Goal: Information Seeking & Learning: Learn about a topic

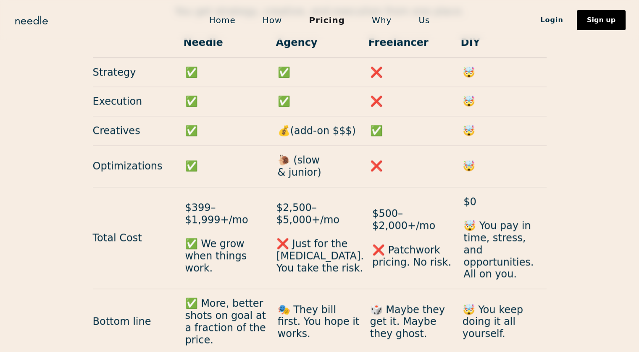
scroll to position [799, 0]
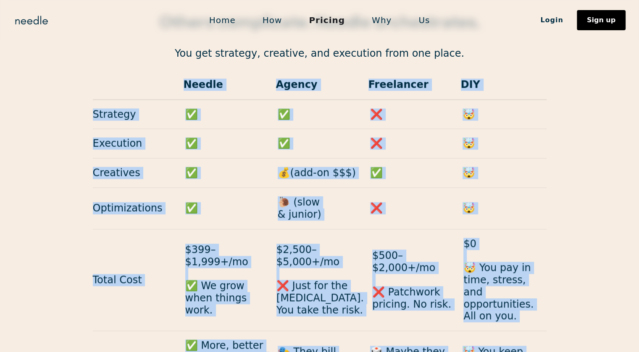
drag, startPoint x: 92, startPoint y: 52, endPoint x: 558, endPoint y: 314, distance: 534.3
click at [558, 314] on div "Others complicate. Needle orchestrates. You get strategy, creative, and executi…" at bounding box center [319, 203] width 639 height 387
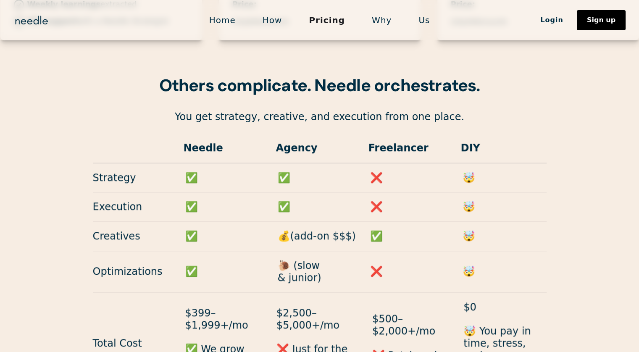
scroll to position [0, 0]
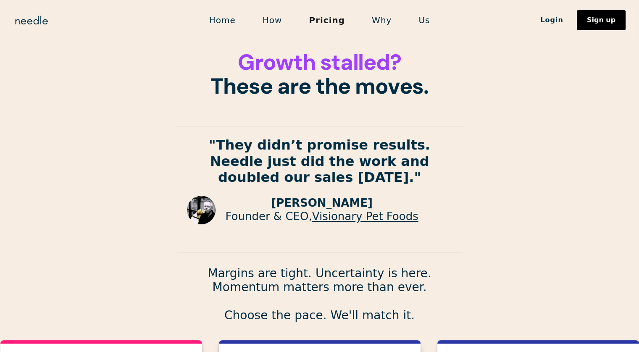
click at [223, 18] on link "Home" at bounding box center [222, 20] width 53 height 18
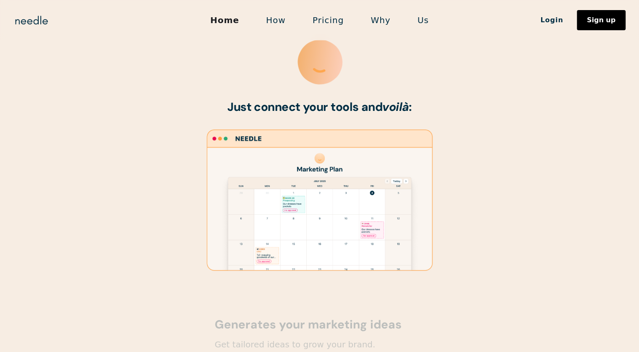
scroll to position [420, 0]
